Goal: Task Accomplishment & Management: Manage account settings

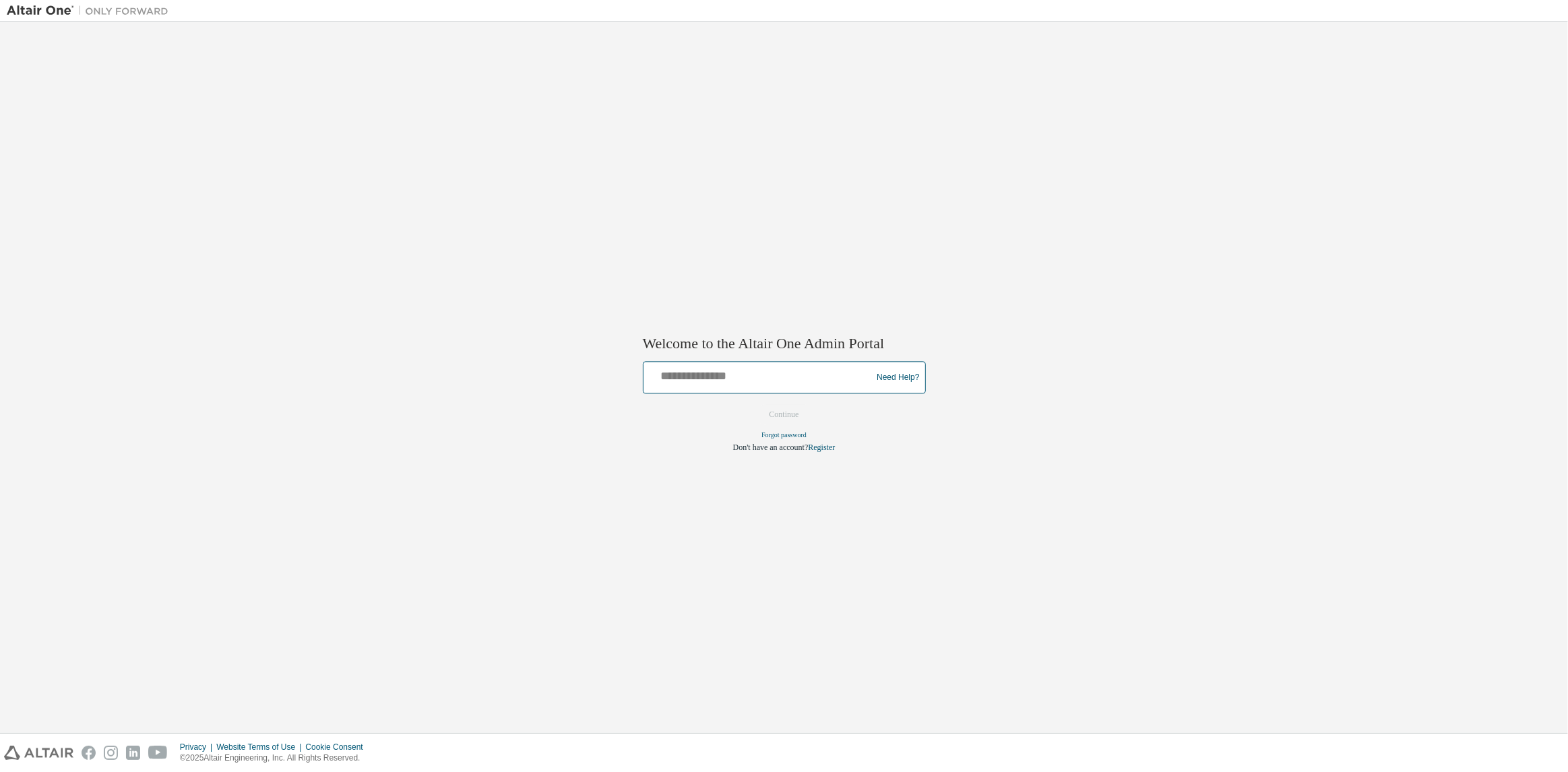
click at [754, 371] on input "text" at bounding box center [760, 376] width 222 height 20
type input "**********"
click at [756, 404] on button "Continue" at bounding box center [784, 414] width 57 height 20
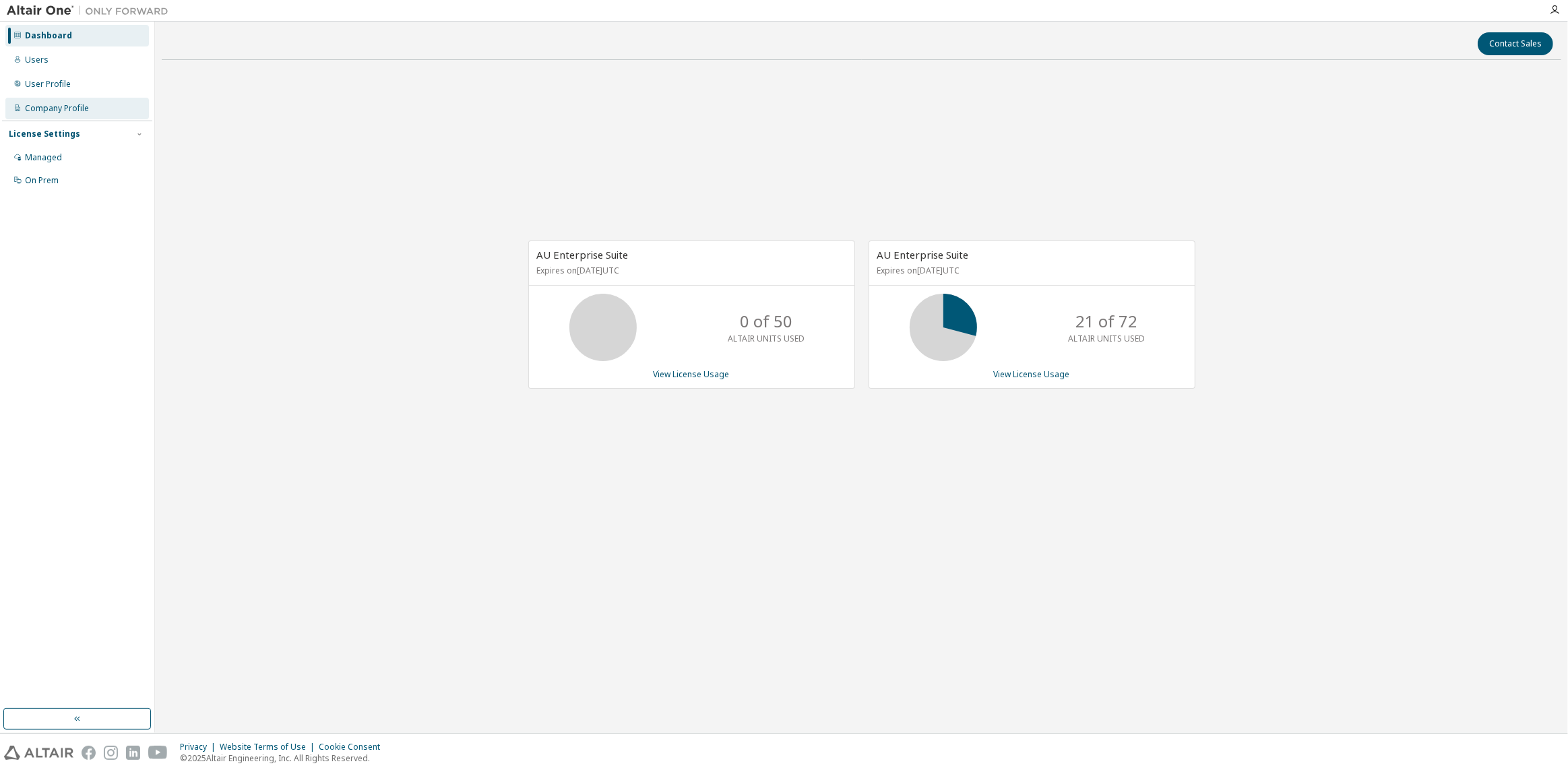
click at [74, 113] on div "Company Profile" at bounding box center [57, 108] width 64 height 11
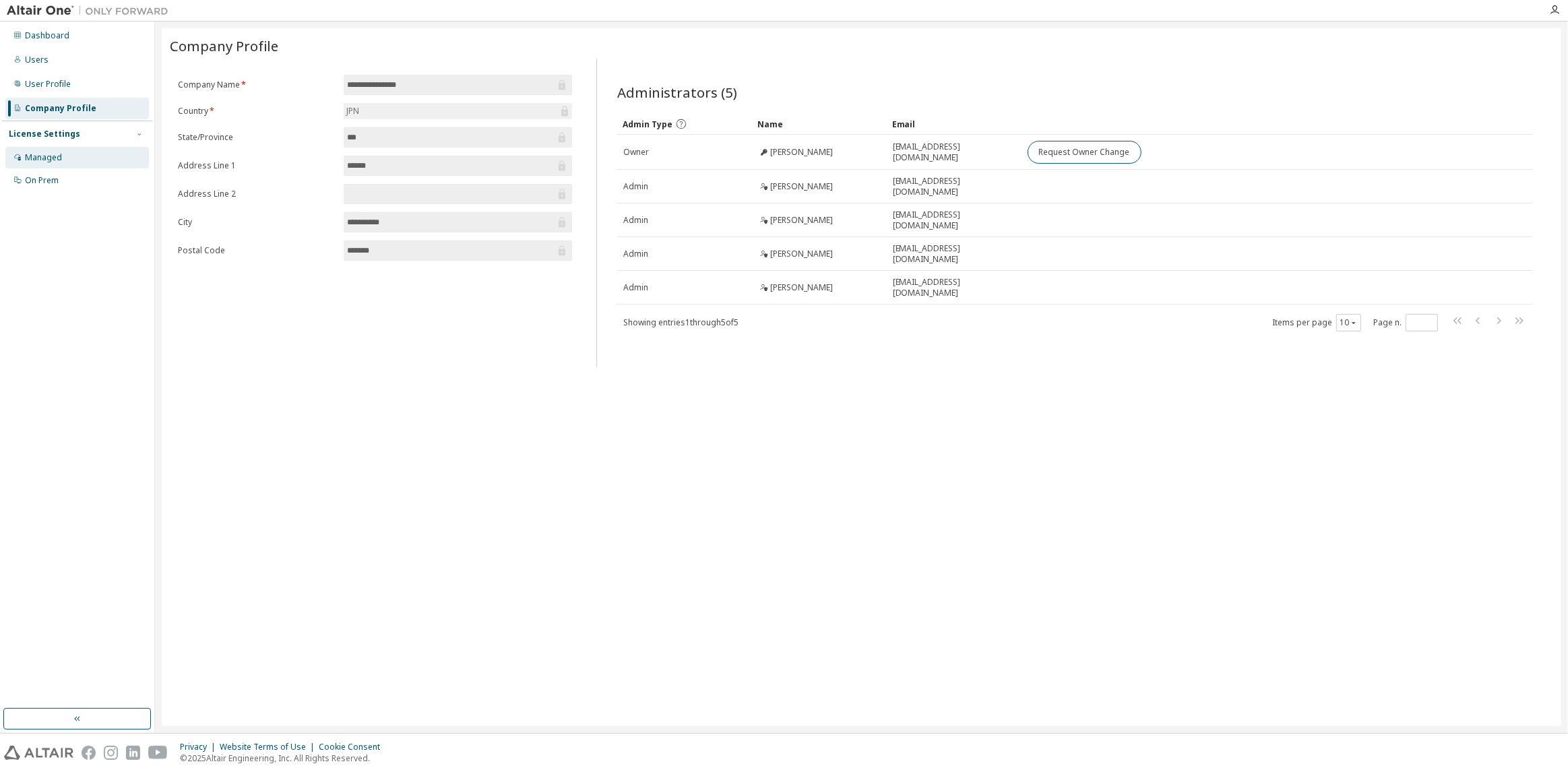
click at [66, 154] on div "Managed" at bounding box center [77, 158] width 144 height 22
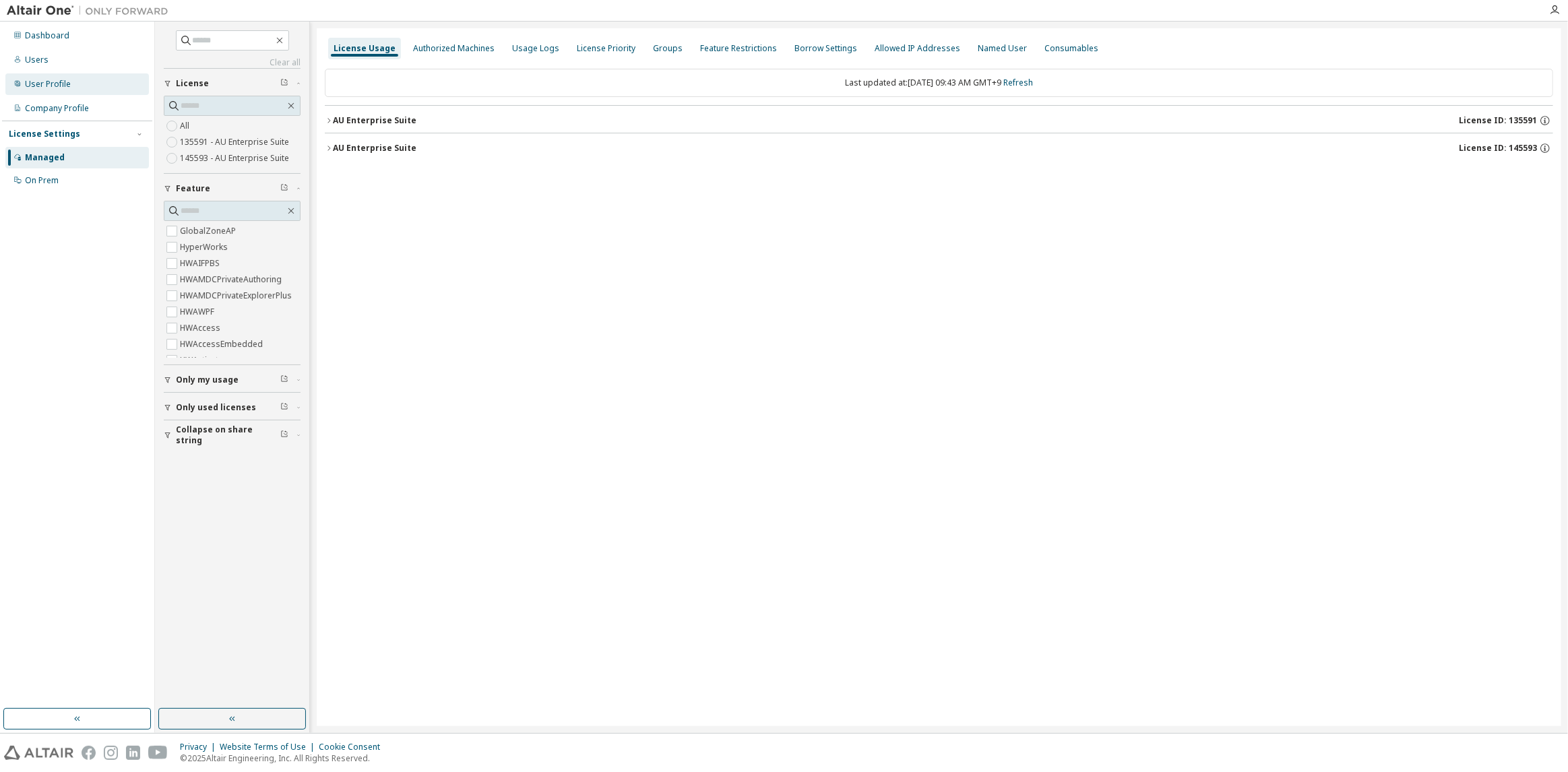
click at [50, 88] on div "User Profile" at bounding box center [48, 84] width 46 height 11
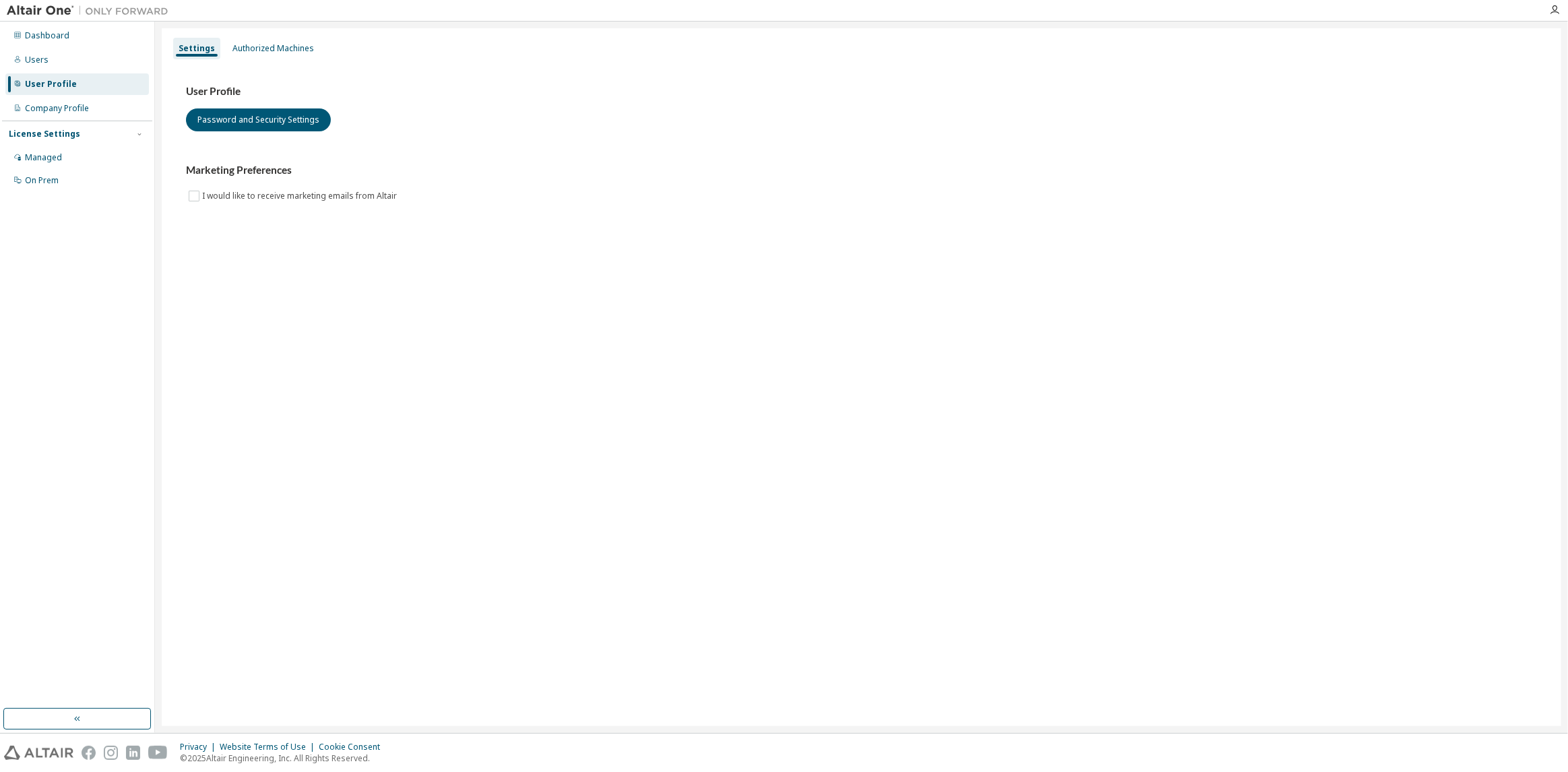
click at [252, 67] on div "User Profile Password and Security Settings Marketing Preferences I would like …" at bounding box center [861, 153] width 1383 height 184
click at [252, 61] on div "User Profile Password and Security Settings Marketing Preferences I would like …" at bounding box center [861, 153] width 1383 height 184
click at [251, 54] on div "Authorized Machines" at bounding box center [273, 49] width 92 height 22
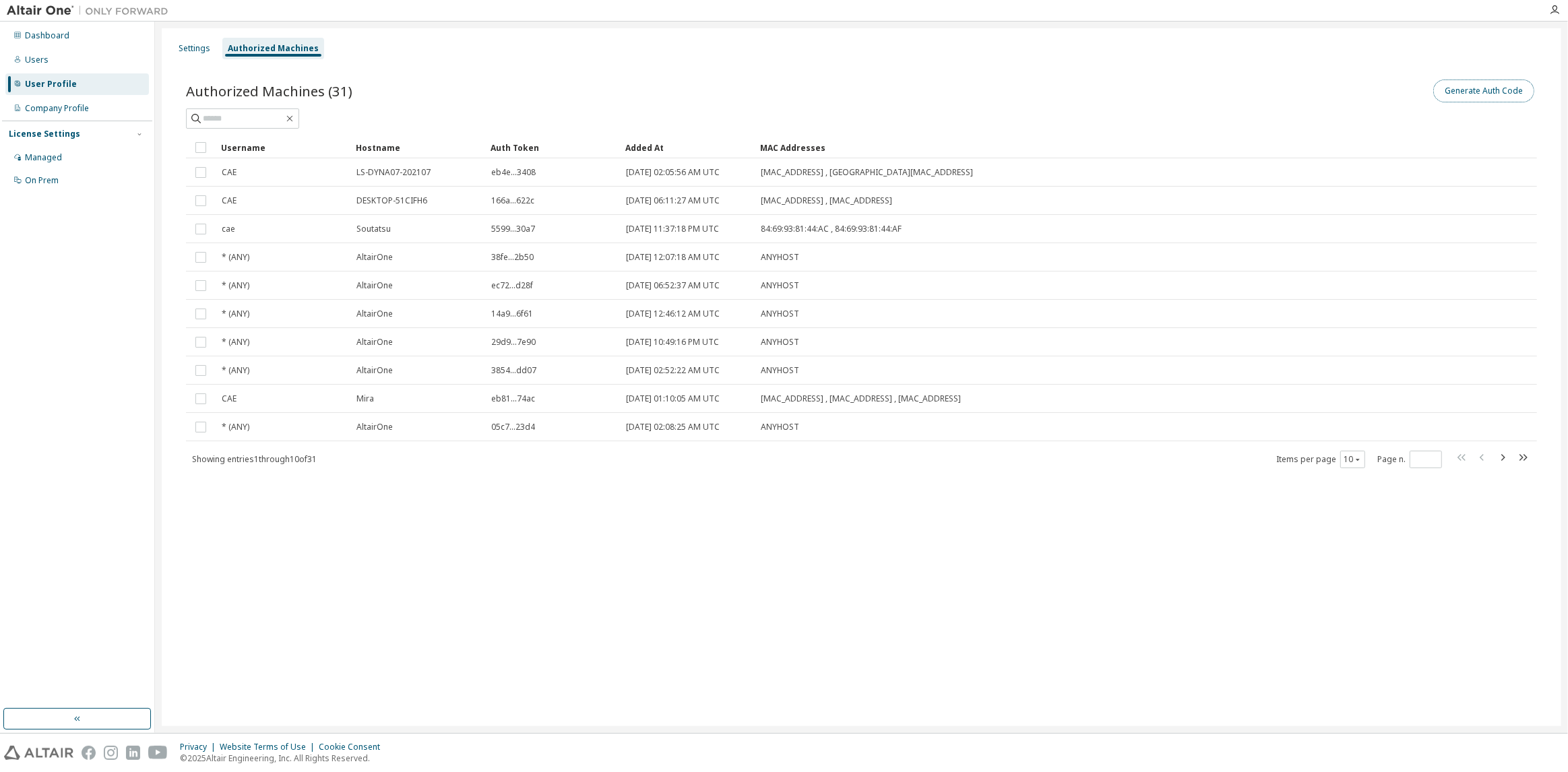
click at [1521, 92] on button "Generate Auth Code" at bounding box center [1483, 91] width 101 height 23
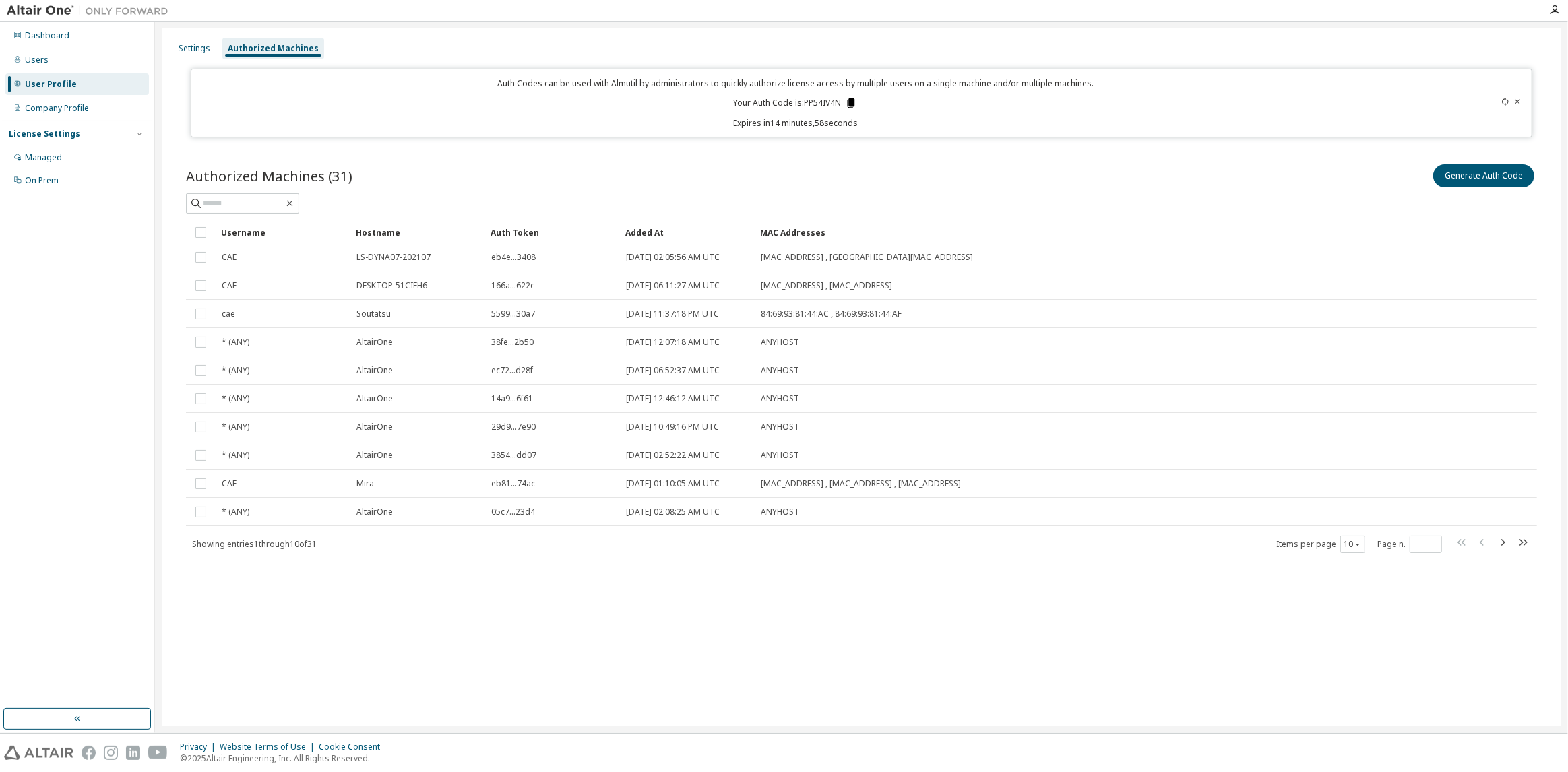
click at [849, 99] on icon at bounding box center [851, 102] width 7 height 9
click at [848, 107] on icon at bounding box center [851, 102] width 7 height 9
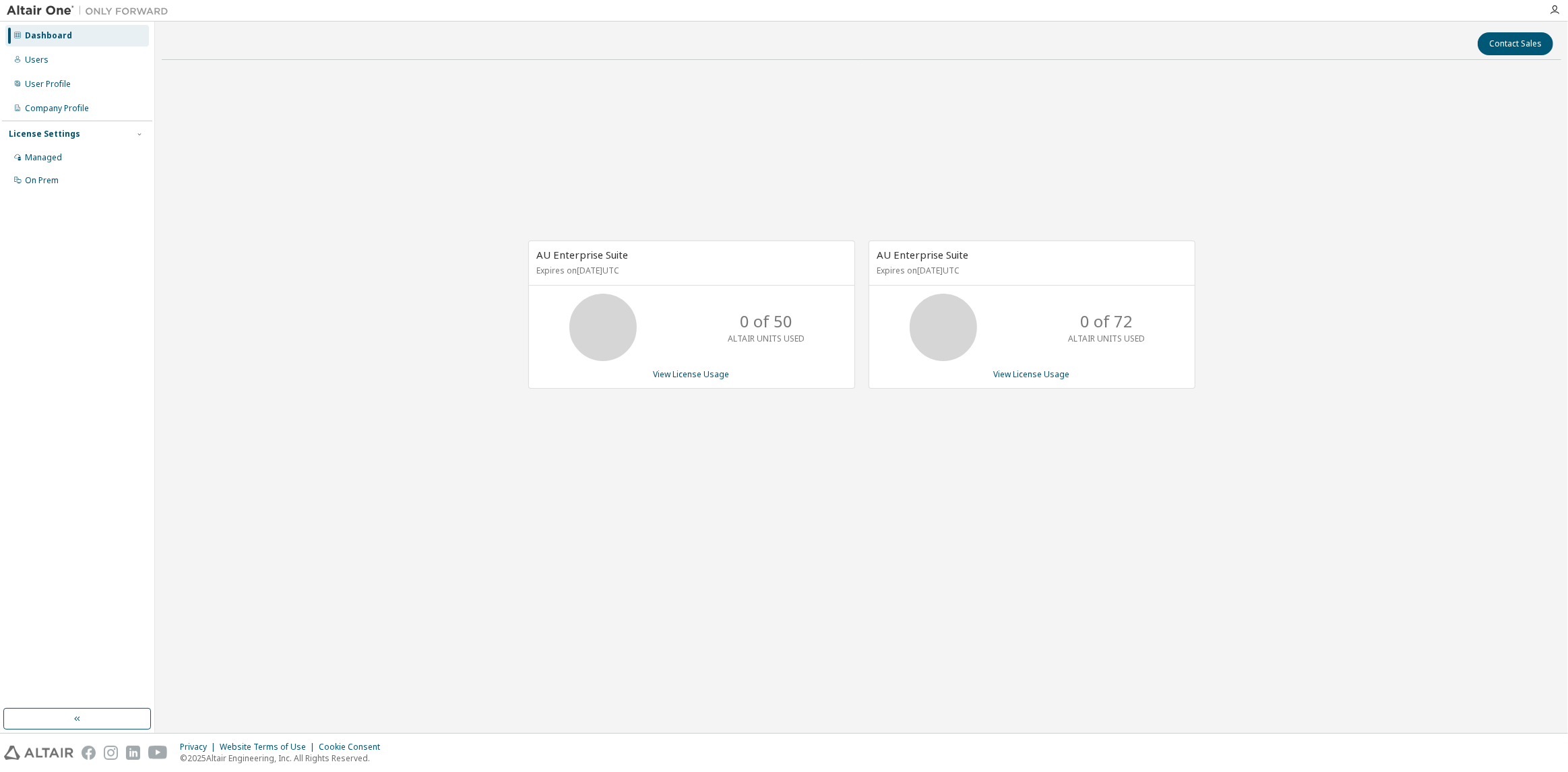
drag, startPoint x: 621, startPoint y: 527, endPoint x: 597, endPoint y: 486, distance: 47.5
click at [618, 529] on div "AU Enterprise Suite Expires on January 1, 2038 UTC 0 of 50 ALTAIR UNITS USED Vi…" at bounding box center [861, 322] width 1399 height 502
click at [298, 400] on div "AU Enterprise Suite Expires on January 1, 2038 UTC 0 of 50 ALTAIR UNITS USED Vi…" at bounding box center [861, 322] width 1399 height 502
click at [180, 464] on div "AU Enterprise Suite Expires on January 1, 2038 UTC 0 of 50 ALTAIR UNITS USED Vi…" at bounding box center [861, 322] width 1399 height 502
